Goal: Find contact information: Find contact information

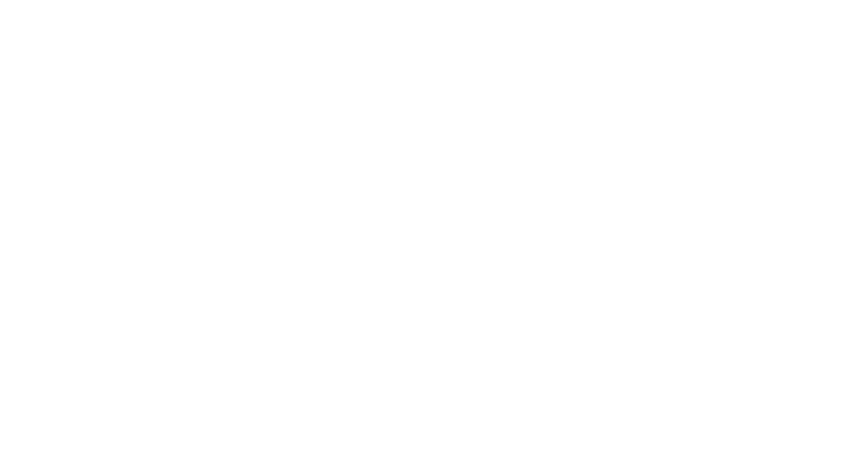
scroll to position [4782, 0]
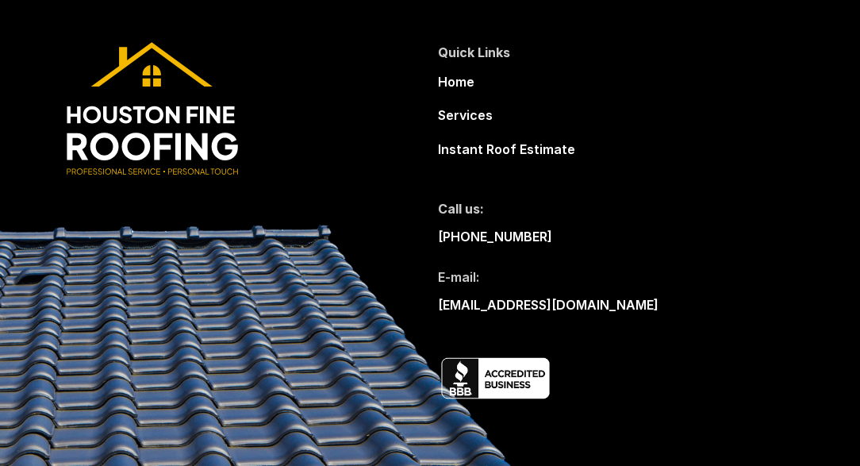
click at [528, 383] on img at bounding box center [500, 377] width 124 height 50
click at [504, 383] on img at bounding box center [500, 377] width 124 height 50
click at [455, 371] on img at bounding box center [500, 377] width 124 height 50
click at [497, 240] on p "[PHONE_NUMBER]" at bounding box center [495, 236] width 114 height 21
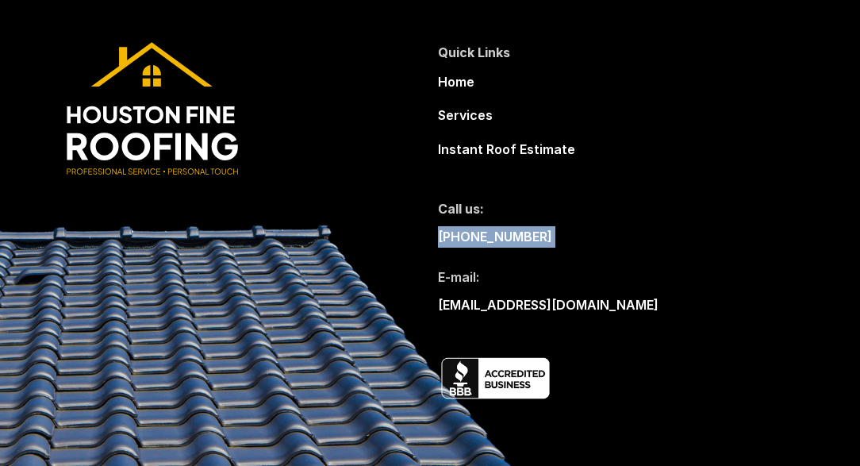
click at [497, 240] on p "[PHONE_NUMBER]" at bounding box center [495, 236] width 114 height 21
copy p "[PHONE_NUMBER]"
click at [533, 305] on p "[EMAIL_ADDRESS][DOMAIN_NAME]" at bounding box center [548, 304] width 221 height 21
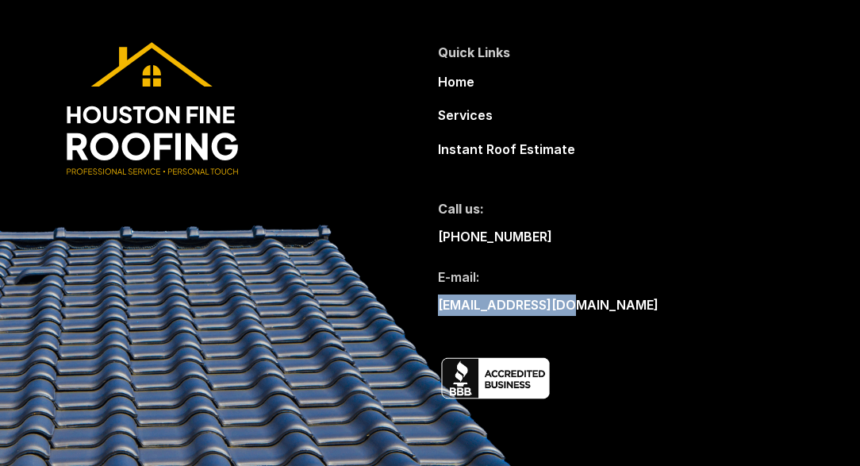
click at [533, 305] on p "[EMAIL_ADDRESS][DOMAIN_NAME]" at bounding box center [548, 304] width 221 height 21
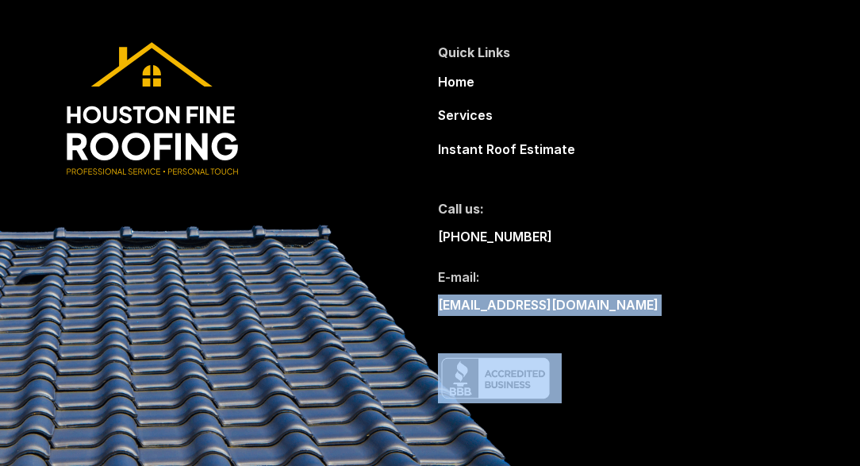
click at [533, 305] on p "[EMAIL_ADDRESS][DOMAIN_NAME]" at bounding box center [548, 304] width 221 height 21
copy p "[EMAIL_ADDRESS][DOMAIN_NAME]"
